Goal: Task Accomplishment & Management: Complete application form

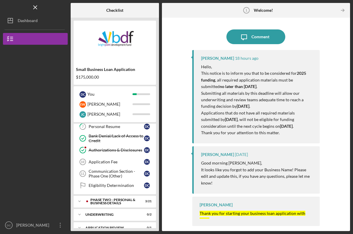
scroll to position [86, 0]
click at [117, 151] on div "Authorizations & Disclosures" at bounding box center [116, 150] width 55 height 5
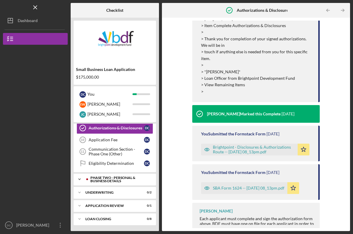
scroll to position [108, 0]
click at [110, 177] on div "PHASE TWO - PERSONAL & BUSINESS DETAILS" at bounding box center [119, 179] width 58 height 7
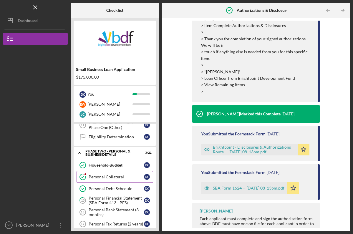
scroll to position [136, 0]
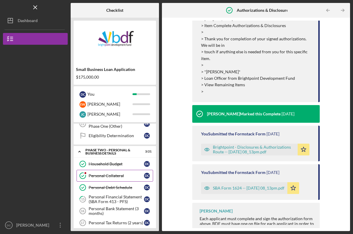
click at [107, 180] on link "Personal Collateral Personal Collateral D C" at bounding box center [115, 176] width 77 height 12
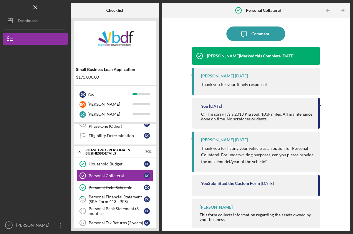
scroll to position [42, 0]
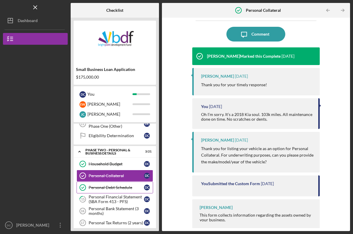
click at [110, 187] on div "Personal Debt Schedule" at bounding box center [116, 187] width 55 height 5
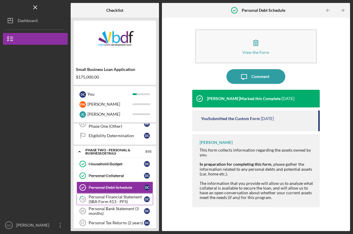
click at [112, 200] on div "Personal Financial Statement (SBA Form 413 - PFS)" at bounding box center [116, 199] width 55 height 9
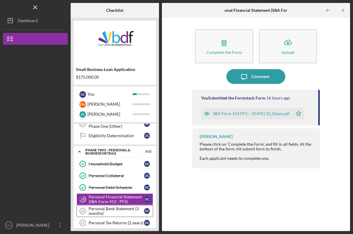
click at [113, 214] on div "Personal Bank Statement (3 months)" at bounding box center [116, 211] width 55 height 9
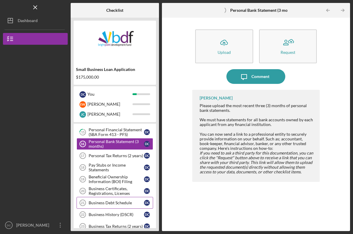
scroll to position [204, 0]
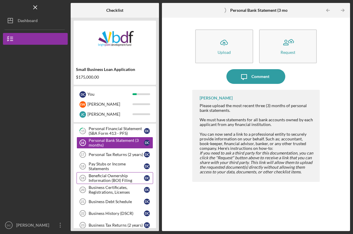
click at [123, 177] on div "Beneficial Ownership Information (BOI) Filing" at bounding box center [116, 178] width 55 height 9
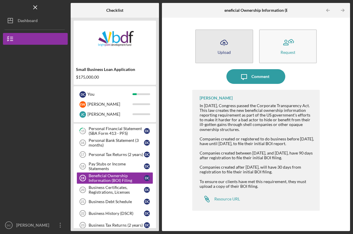
click at [224, 57] on button "Icon/Upload Upload" at bounding box center [224, 46] width 58 height 34
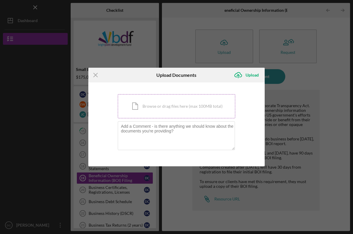
click at [172, 106] on div "Icon/Document Browse or drag files here (max 100MB total) Tap to choose files o…" at bounding box center [177, 106] width 118 height 24
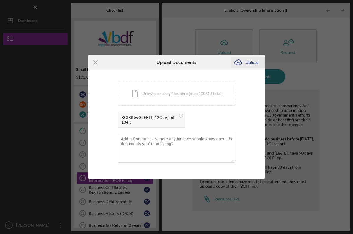
click at [250, 63] on div "Upload" at bounding box center [252, 63] width 13 height 12
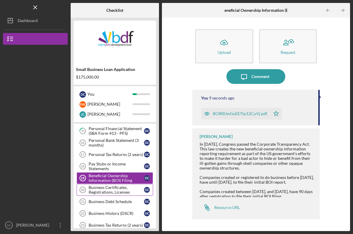
click at [104, 189] on div "Business Certificates, Registrations, Licenses" at bounding box center [116, 189] width 55 height 9
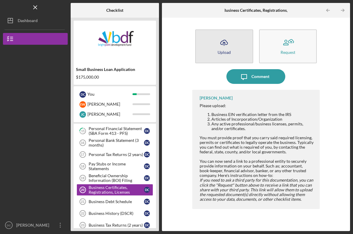
click at [218, 56] on button "Icon/Upload Upload" at bounding box center [224, 46] width 58 height 34
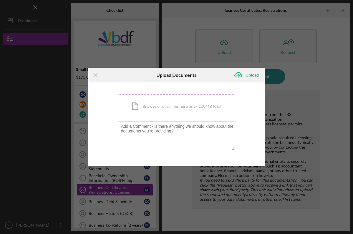
click at [176, 105] on div "Icon/Document Browse or drag files here (max 100MB total) Tap to choose files o…" at bounding box center [177, 106] width 118 height 24
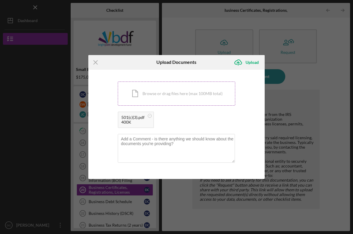
click at [193, 95] on div "Icon/Document Browse or drag files here (max 100MB total) Tap to choose files o…" at bounding box center [177, 94] width 118 height 24
click at [253, 63] on div "Upload" at bounding box center [252, 63] width 13 height 12
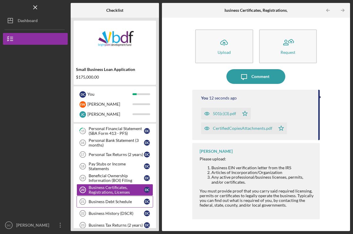
click at [128, 202] on div "Business Debt Schedule" at bounding box center [116, 202] width 55 height 5
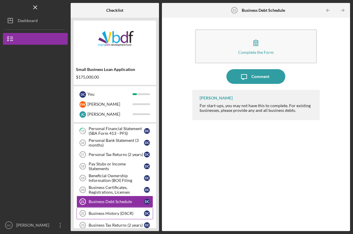
click at [111, 215] on div "Business History (DSCR)" at bounding box center [116, 213] width 55 height 5
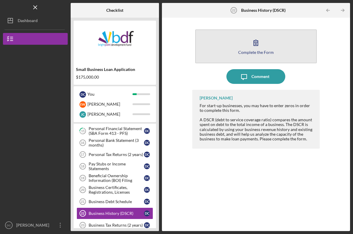
click at [217, 50] on button "Complete the Form Form" at bounding box center [256, 46] width 122 height 34
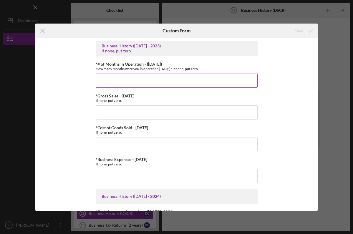
click at [156, 80] on input "*# of Months in Operation - ([DATE])" at bounding box center [177, 81] width 162 height 14
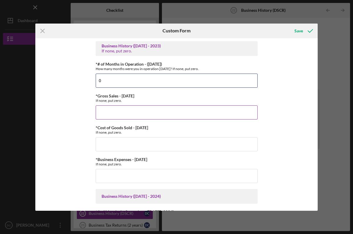
type input "0"
click at [105, 111] on input "*Gross Sales - [DATE]" at bounding box center [177, 113] width 162 height 14
type input "$0"
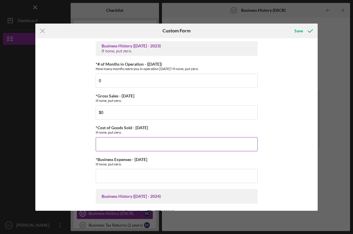
click at [110, 146] on input "*Cost of Goods Sold - [DATE]" at bounding box center [177, 144] width 162 height 14
type input "$0"
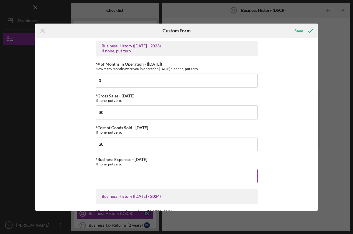
click at [111, 177] on input "*Business Expenses - [DATE]" at bounding box center [177, 176] width 162 height 14
type input "$0"
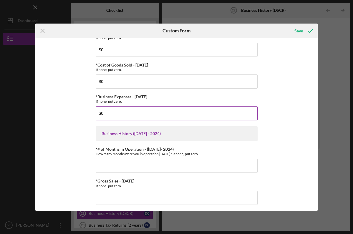
scroll to position [64, 0]
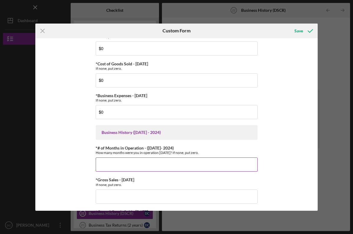
click at [109, 164] on input "*# of Months in Operation - ([DATE]- 2024)" at bounding box center [177, 165] width 162 height 14
type input "0"
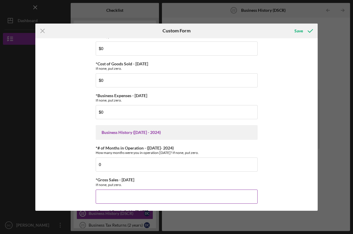
click at [113, 193] on input "*Gross Sales - [DATE]" at bounding box center [177, 197] width 162 height 14
type input "$0"
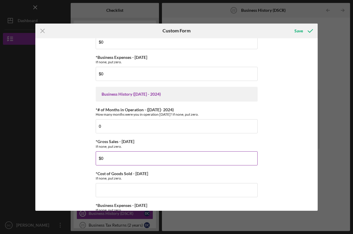
scroll to position [106, 0]
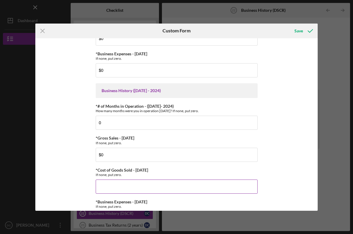
click at [113, 187] on input "*Cost of Goods Sold - [DATE]" at bounding box center [177, 187] width 162 height 14
type input "$0"
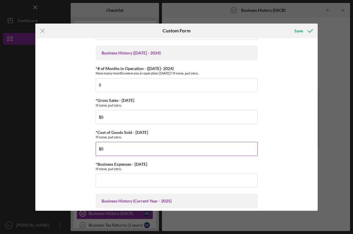
scroll to position [147, 0]
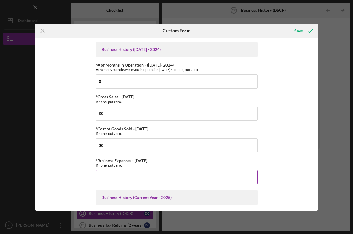
click at [109, 178] on input "*Business Expenses - [DATE]" at bounding box center [177, 177] width 162 height 14
type input "$0"
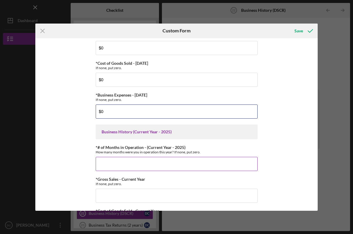
scroll to position [213, 0]
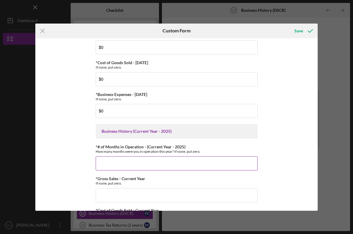
click at [106, 160] on input "*# of Months in Operation - (Current Year - 2025)" at bounding box center [177, 164] width 162 height 14
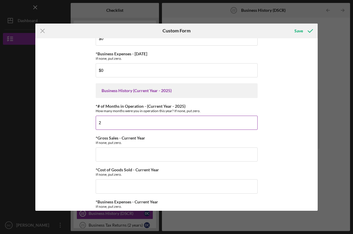
scroll to position [254, 0]
type input "2"
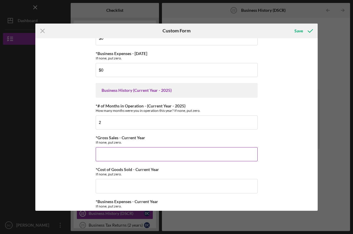
click at [121, 154] on input "*Gross Sales - Current Year" at bounding box center [177, 154] width 162 height 14
type input "$0"
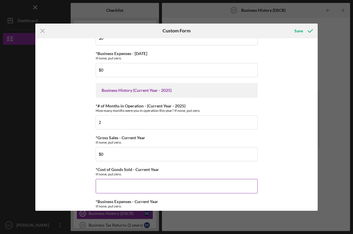
click at [121, 183] on input "*Cost of Goods Sold - Current Year" at bounding box center [177, 186] width 162 height 14
type input "$0"
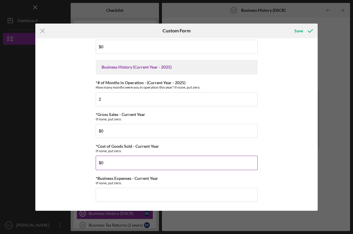
scroll to position [277, 0]
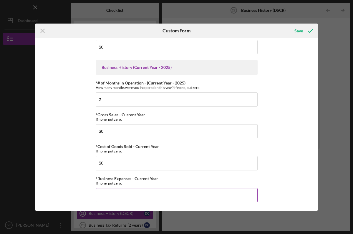
click at [118, 193] on input "*Business Expenses - Current Year" at bounding box center [177, 195] width 162 height 14
type input "$0"
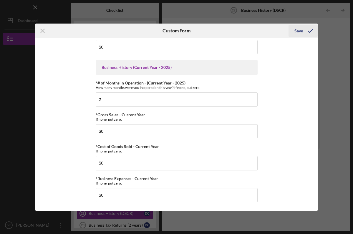
click at [300, 28] on div "Save" at bounding box center [299, 31] width 9 height 12
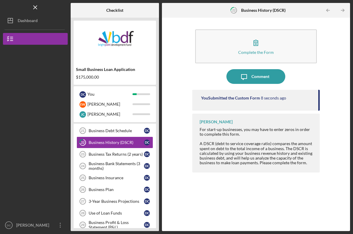
scroll to position [276, 0]
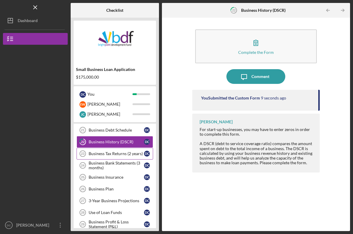
click at [118, 154] on div "Business Tax Returns (2 years)" at bounding box center [116, 154] width 55 height 5
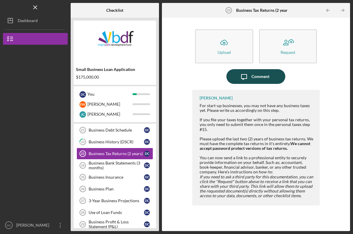
click at [236, 79] on button "Icon/Message Comment" at bounding box center [256, 76] width 59 height 15
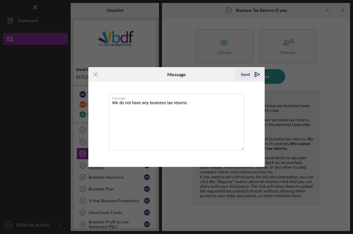
type textarea "We do not have any business tax returns."
click at [253, 74] on icon "Icon/icon-invite-send" at bounding box center [257, 74] width 15 height 15
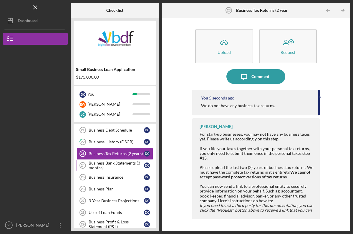
click at [113, 166] on div "Business Bank Statements (3 months)" at bounding box center [116, 165] width 55 height 9
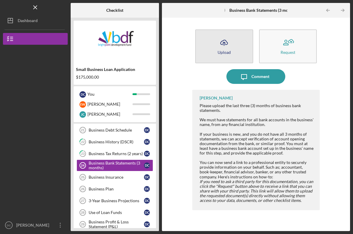
click at [213, 48] on button "Icon/Upload Upload" at bounding box center [224, 46] width 58 height 34
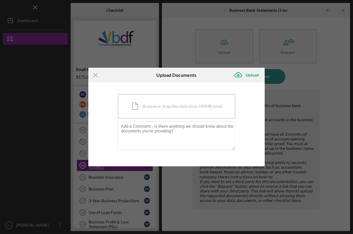
click at [168, 106] on div "Icon/Document Browse or drag files here (max 100MB total) Tap to choose files o…" at bounding box center [177, 106] width 118 height 24
click at [174, 110] on div "Icon/Document Browse or drag files here (max 100MB total) Tap to choose files o…" at bounding box center [177, 106] width 118 height 24
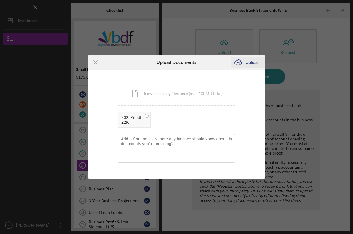
click at [252, 60] on div "Upload" at bounding box center [252, 63] width 13 height 12
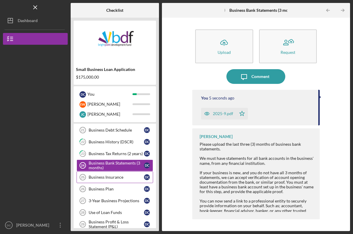
click at [123, 176] on div "Business Insurance" at bounding box center [116, 177] width 55 height 5
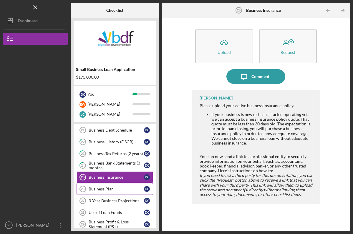
click at [118, 189] on div "Business Plan" at bounding box center [116, 189] width 55 height 5
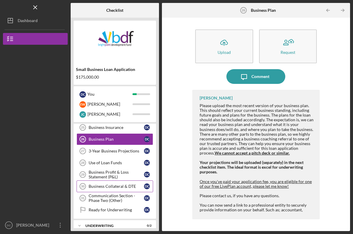
scroll to position [327, 0]
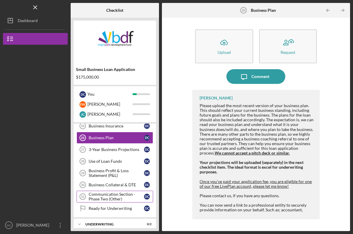
click at [116, 196] on div "Communication Section - Phase Two (Other)" at bounding box center [116, 196] width 55 height 9
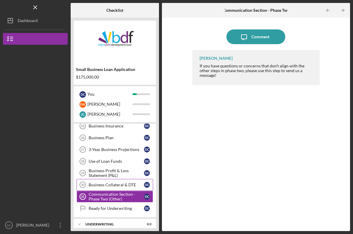
click at [120, 185] on div "Business Collateral & DTE" at bounding box center [116, 185] width 55 height 5
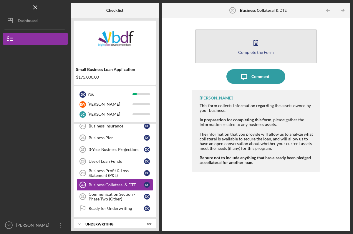
click at [217, 53] on button "Complete the Form Form" at bounding box center [256, 46] width 122 height 34
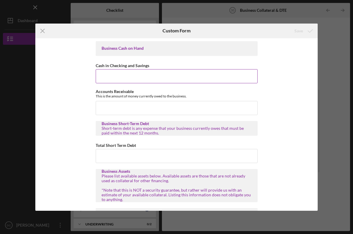
click at [115, 79] on input "Cash in Checking and Savings" at bounding box center [177, 76] width 162 height 14
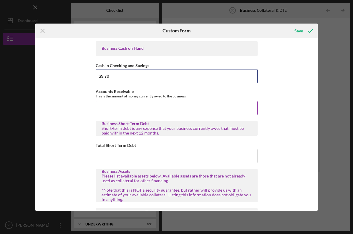
type input "$9.70"
click at [115, 108] on input "Accounts Receivable" at bounding box center [177, 108] width 162 height 14
type input "$0"
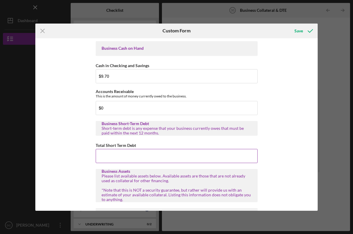
click at [108, 157] on input "Total Short Term Debt" at bounding box center [177, 156] width 162 height 14
type input "$0"
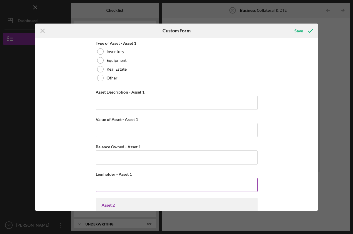
scroll to position [186, 0]
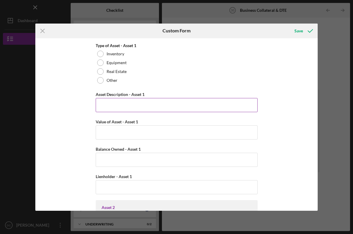
click at [102, 103] on input "Asset Description - Asset 1" at bounding box center [177, 105] width 162 height 14
type input "0"
type input "$0"
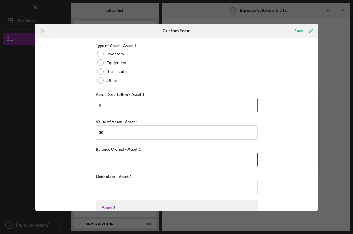
type input "$0"
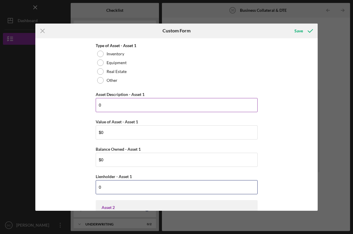
type input "0"
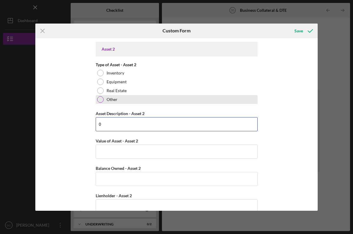
type input "0"
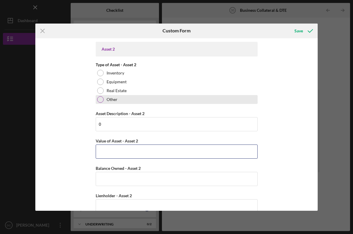
type input "$0"
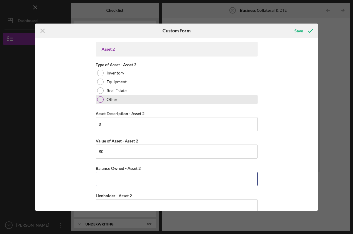
type input "$0"
type input "0"
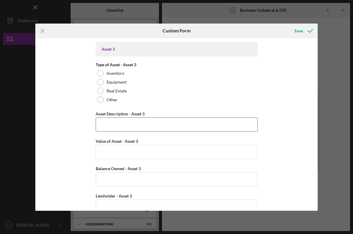
click at [114, 118] on input "Asset Description - Asset 3" at bounding box center [177, 125] width 162 height 14
type input "0"
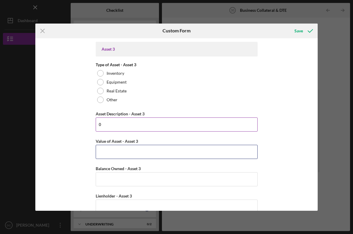
type input "$0"
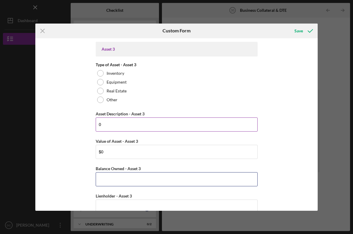
type input "$0"
type input "0"
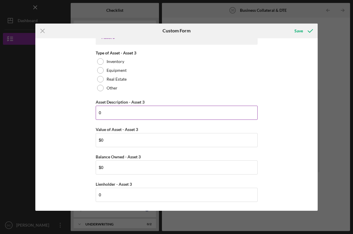
scroll to position [534, 0]
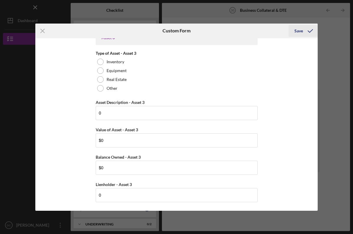
click at [299, 29] on div "Save" at bounding box center [299, 31] width 9 height 12
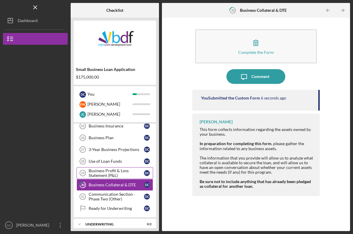
click at [103, 172] on div "Business Profit & Loss Statement (P&L)" at bounding box center [116, 173] width 55 height 9
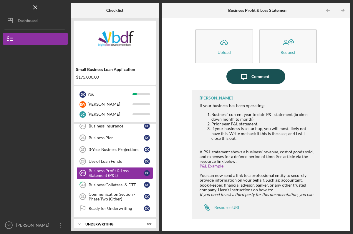
click at [239, 78] on icon "Icon/Message" at bounding box center [244, 76] width 15 height 15
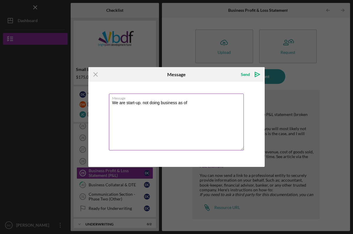
click at [190, 101] on textarea "We are start-up. not doing business as of" at bounding box center [176, 122] width 135 height 57
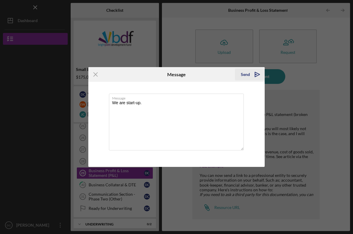
type textarea "We are start-up."
click at [252, 75] on icon "Icon/icon-invite-send" at bounding box center [257, 74] width 15 height 15
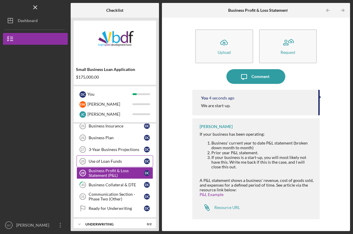
click at [118, 159] on link "Use of Loan Funds 28 Use of Loan Funds D C" at bounding box center [115, 162] width 77 height 12
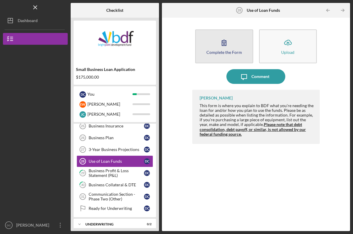
click at [207, 42] on button "Complete the Form Form" at bounding box center [224, 46] width 58 height 34
